Goal: Check status: Check status

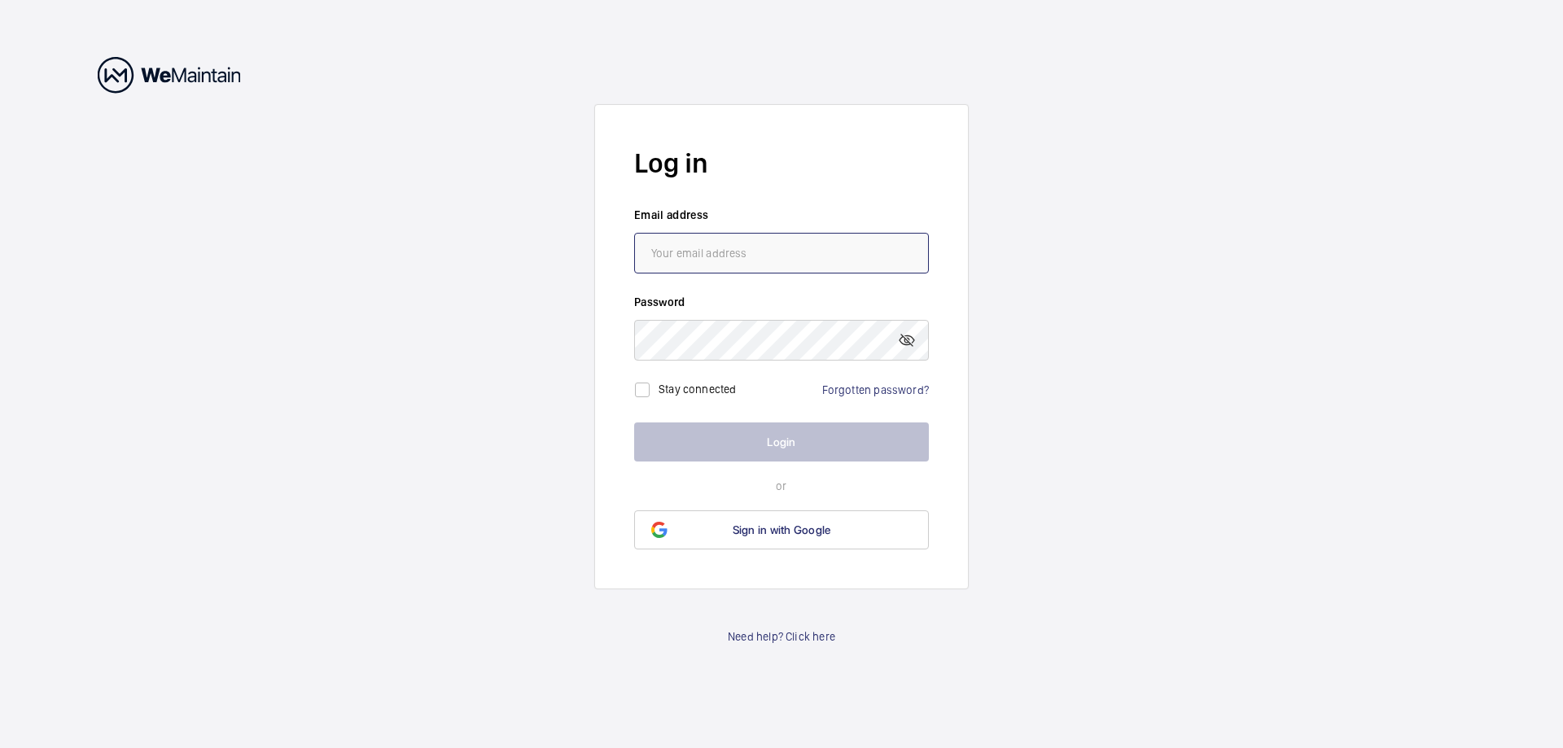
type input "[EMAIL_ADDRESS][DOMAIN_NAME]"
click at [742, 436] on button "Login" at bounding box center [781, 441] width 295 height 39
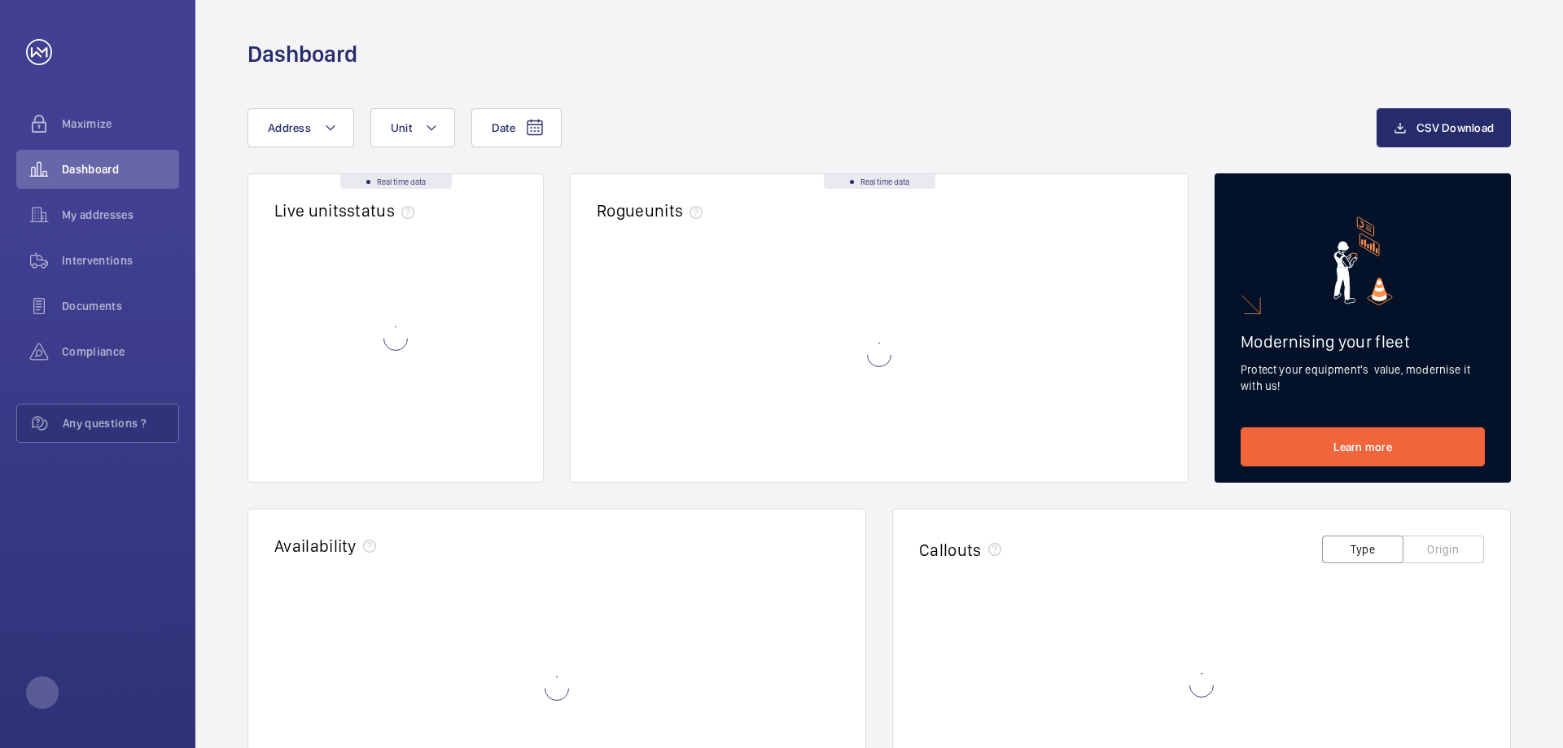
click at [734, 447] on wm-front-async-data-loader at bounding box center [879, 354] width 565 height 203
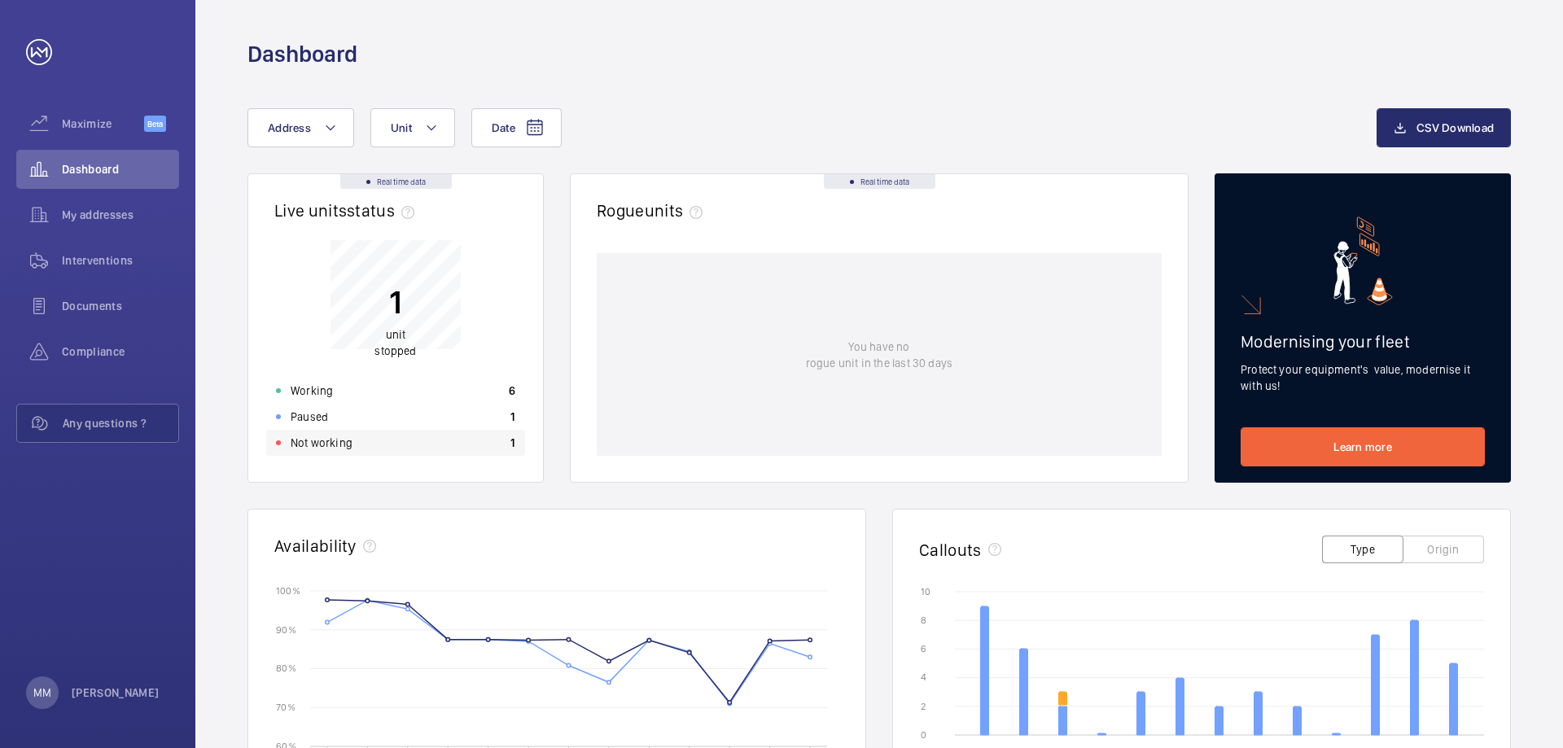
click at [328, 444] on p "Not working" at bounding box center [322, 443] width 62 height 16
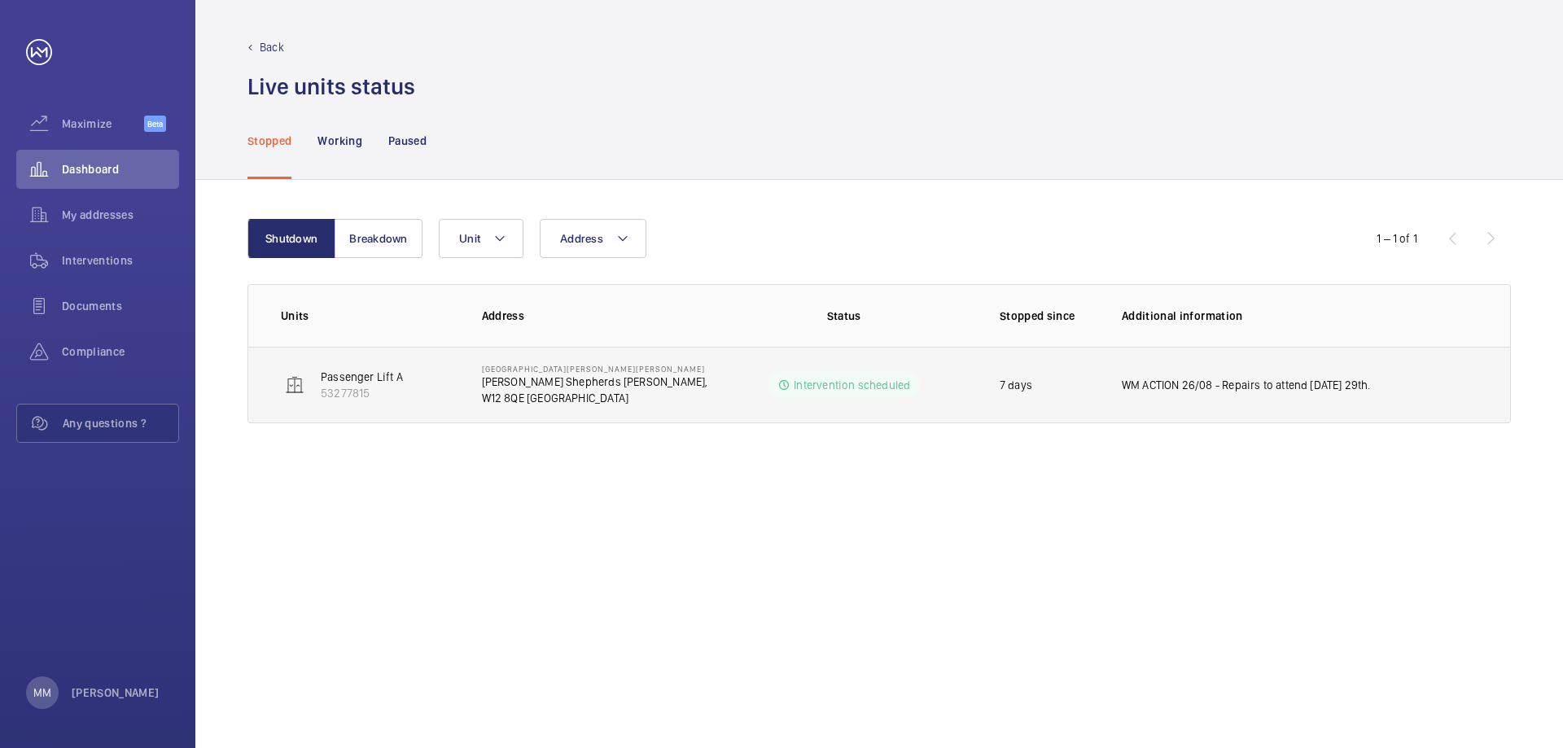
click at [863, 385] on p "Intervention scheduled" at bounding box center [852, 385] width 116 height 16
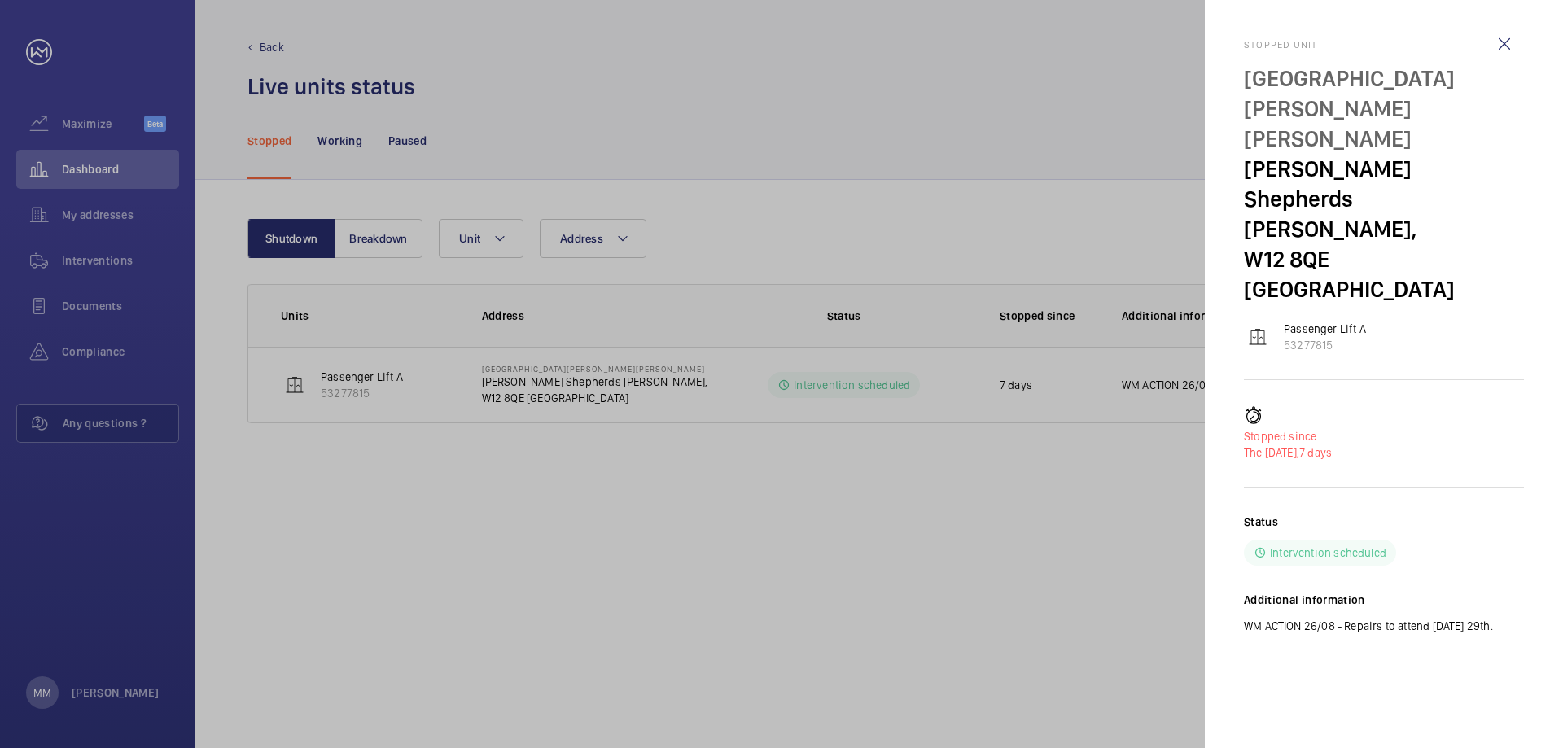
click at [602, 532] on div at bounding box center [781, 374] width 1563 height 748
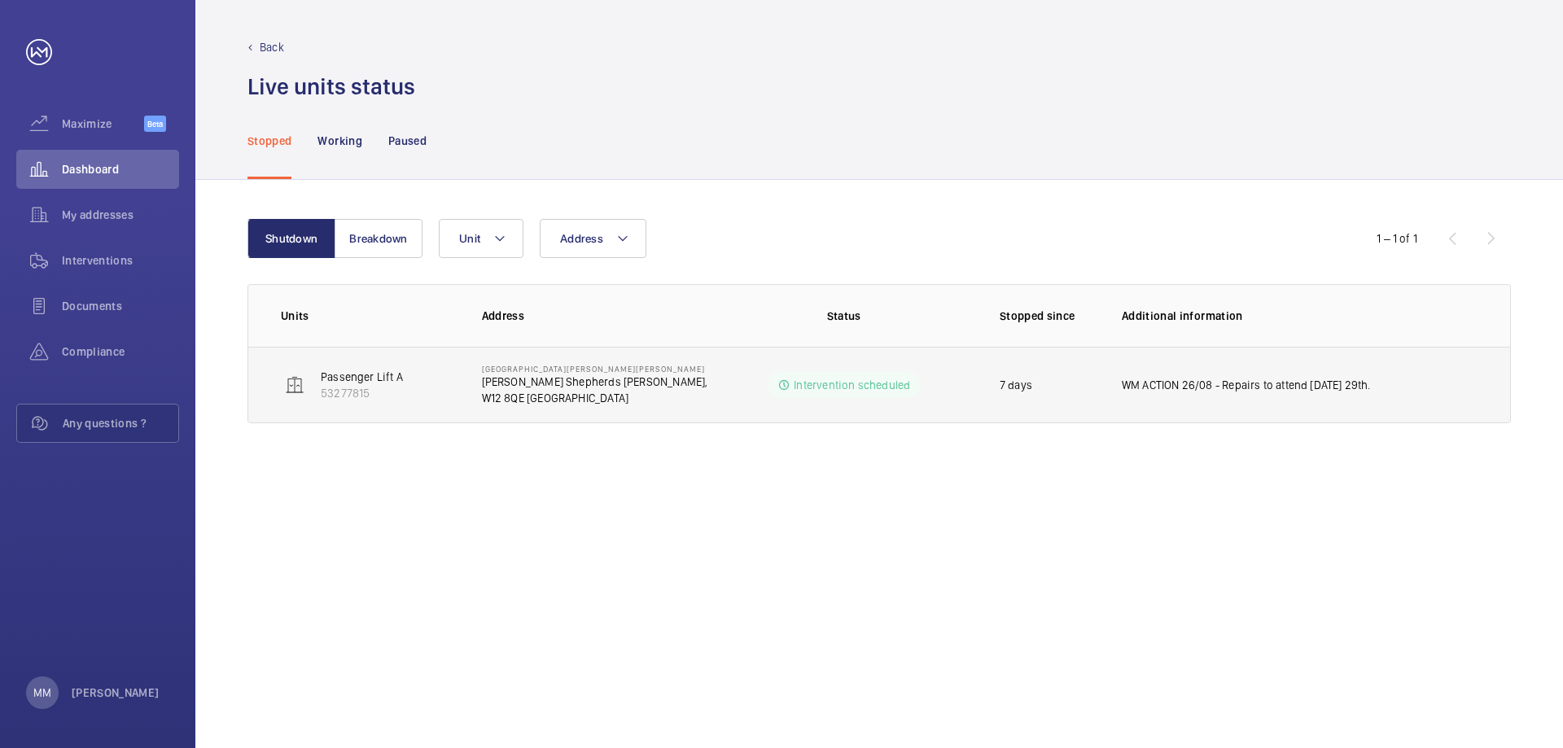
click at [470, 387] on td "[GEOGRAPHIC_DATA][PERSON_NAME][PERSON_NAME][PERSON_NAME][PERSON_NAME]" at bounding box center [585, 385] width 259 height 77
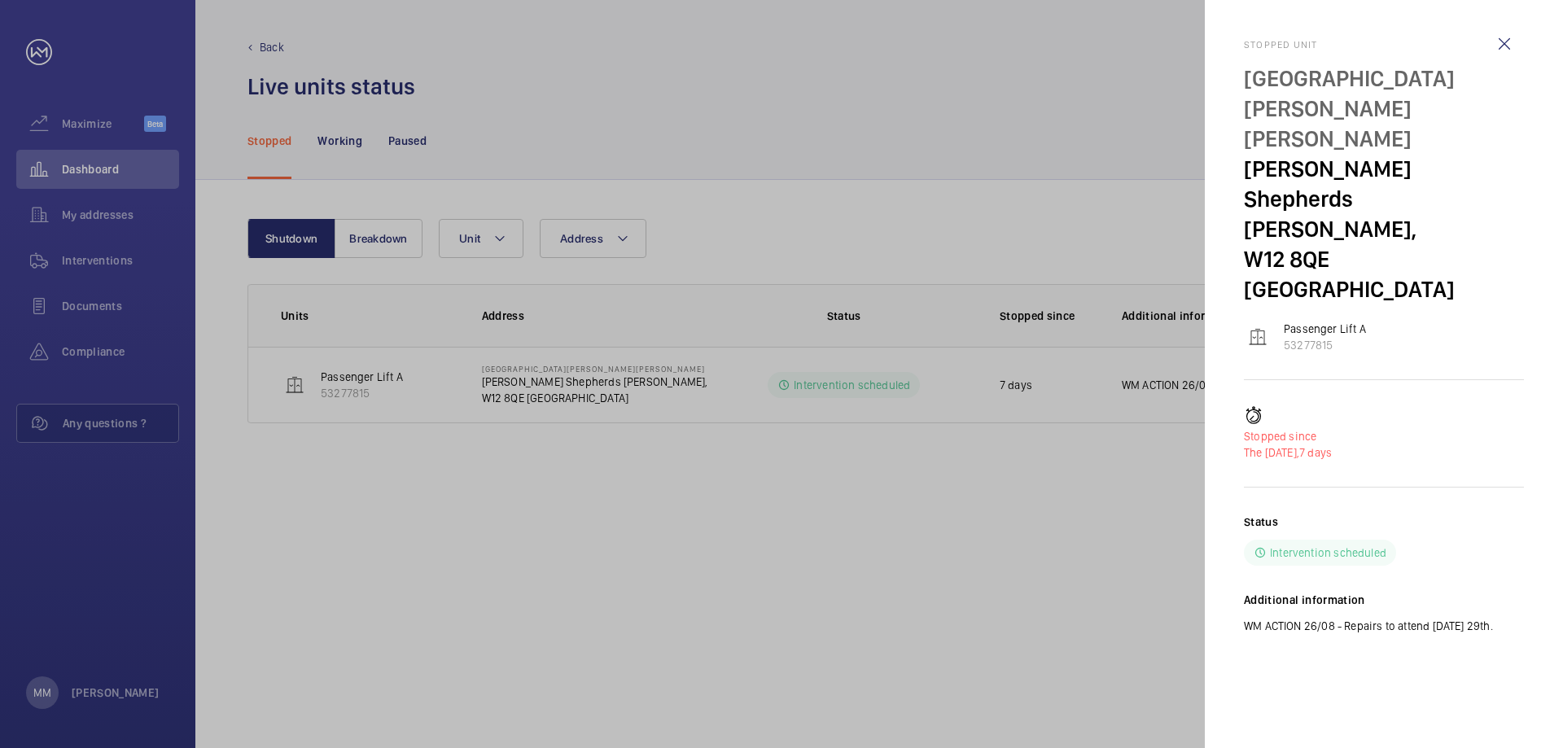
click at [654, 530] on div at bounding box center [781, 374] width 1563 height 748
